Goal: Information Seeking & Learning: Find specific fact

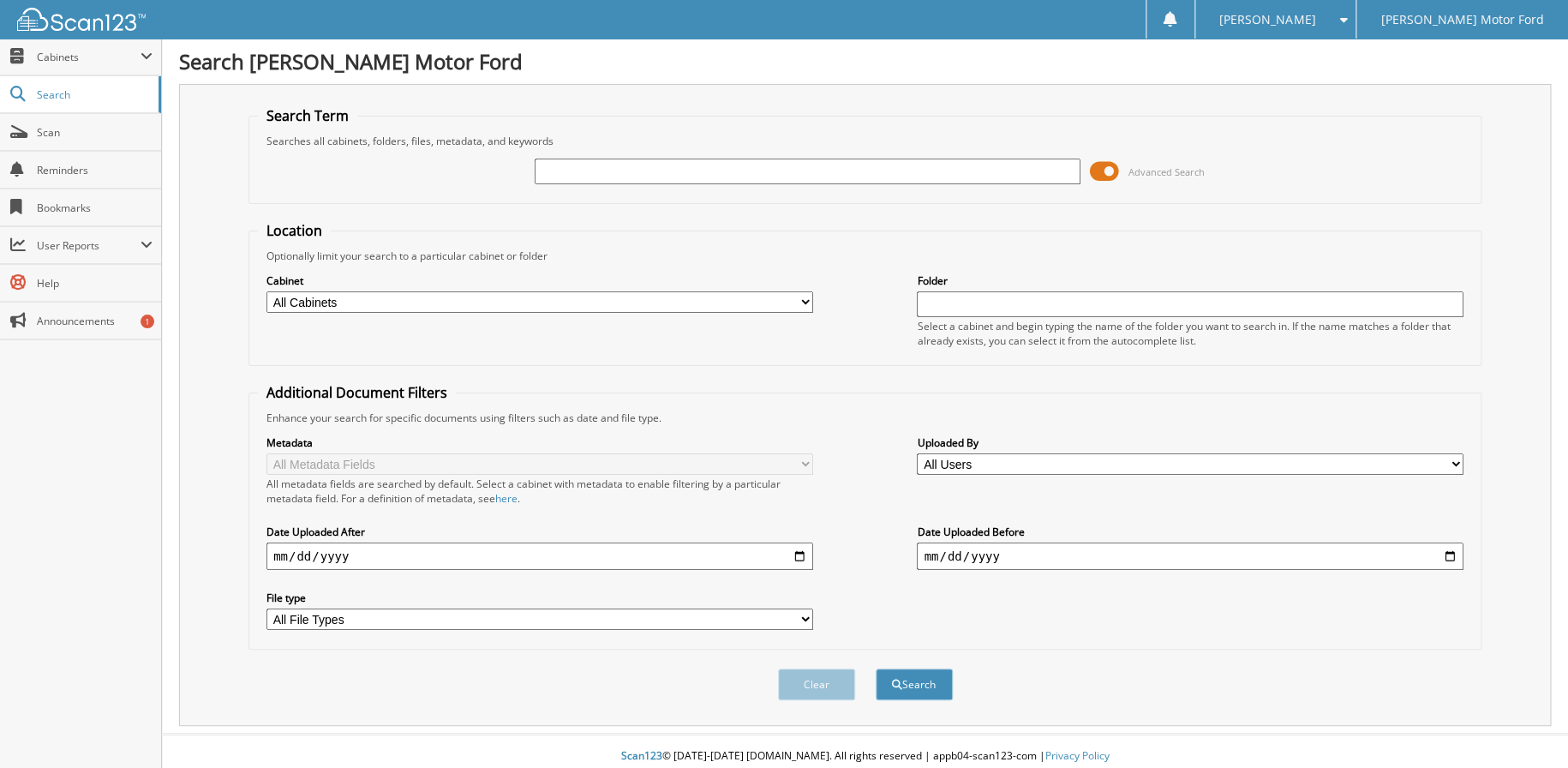
click at [751, 167] on input "text" at bounding box center [808, 171] width 546 height 26
type input "BB40892A"
click at [876, 668] on button "Search" at bounding box center [914, 683] width 77 height 31
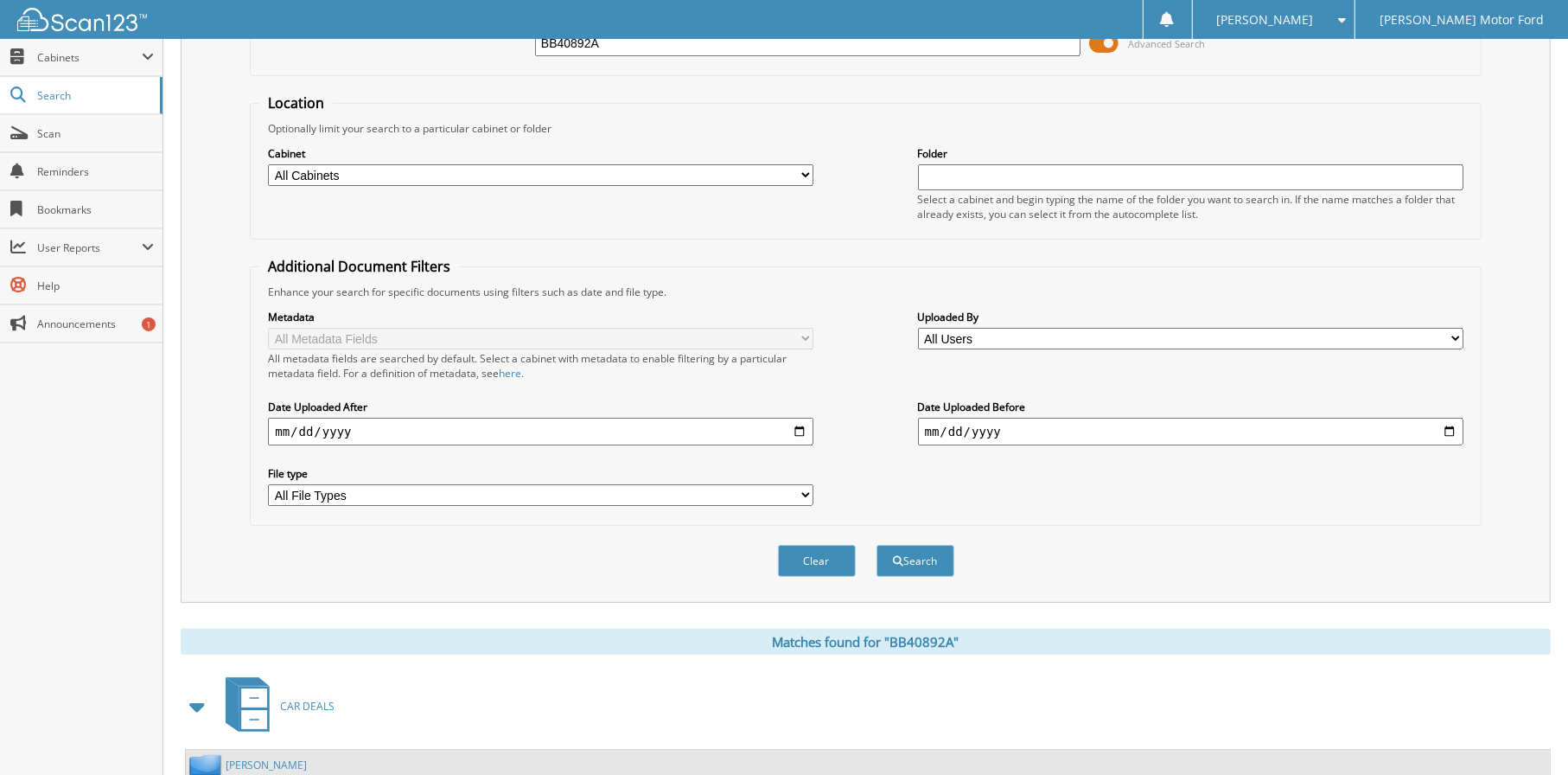
scroll to position [259, 0]
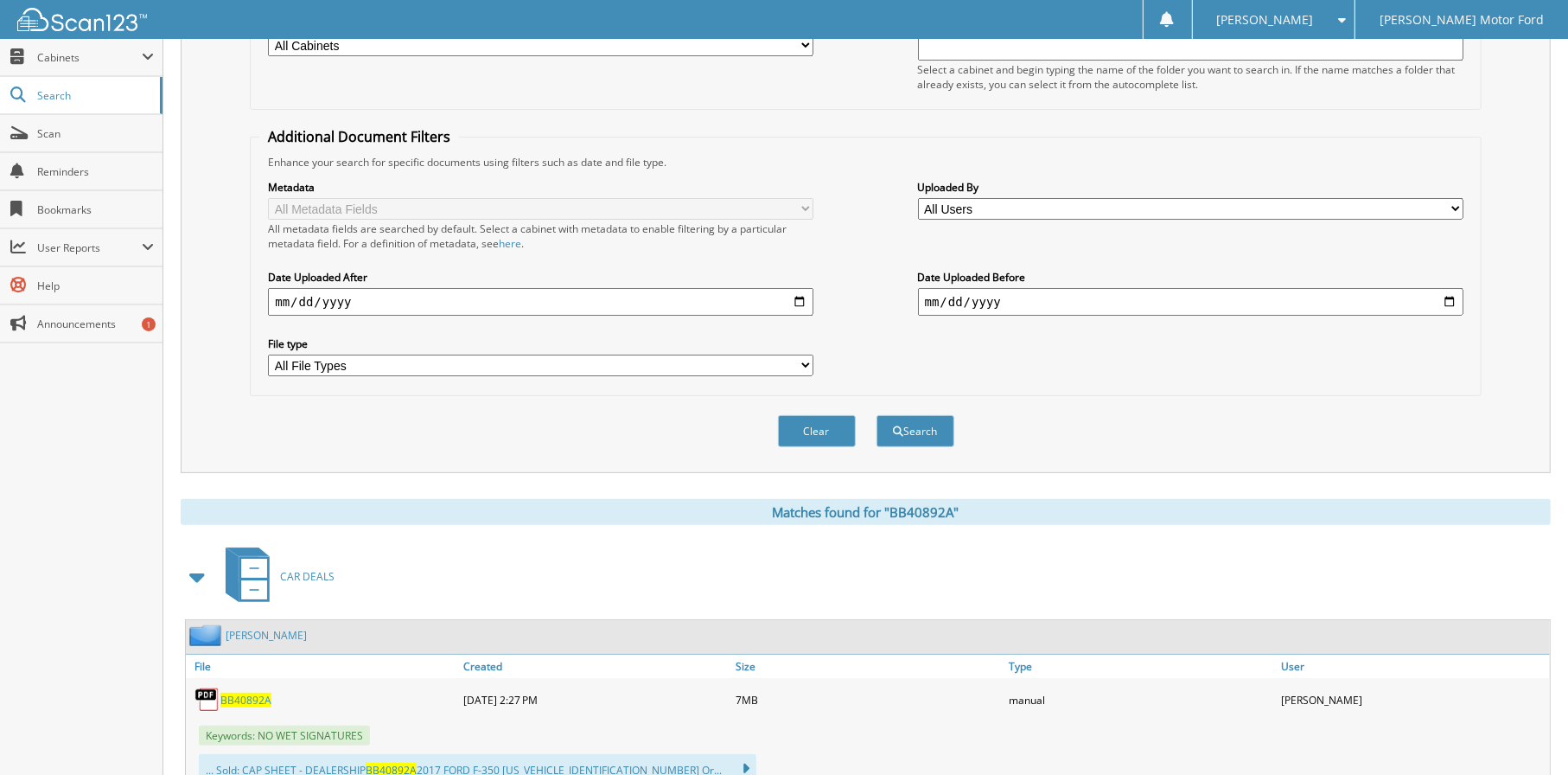
click at [239, 692] on span "BB40892A" at bounding box center [246, 699] width 51 height 14
click at [251, 692] on span "BB40892A" at bounding box center [246, 699] width 51 height 14
